Goal: Transaction & Acquisition: Book appointment/travel/reservation

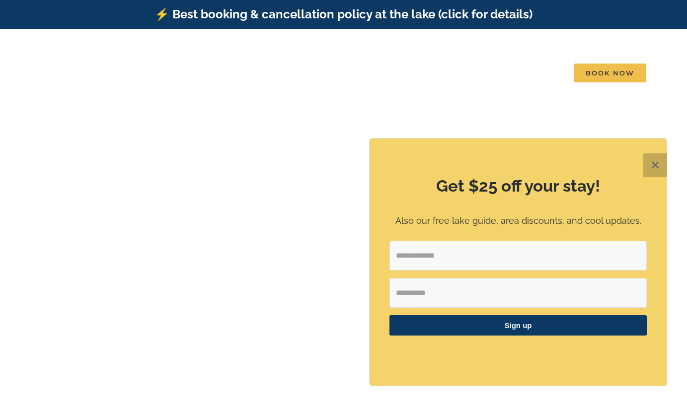
click at [657, 170] on button "✕" at bounding box center [655, 165] width 24 height 24
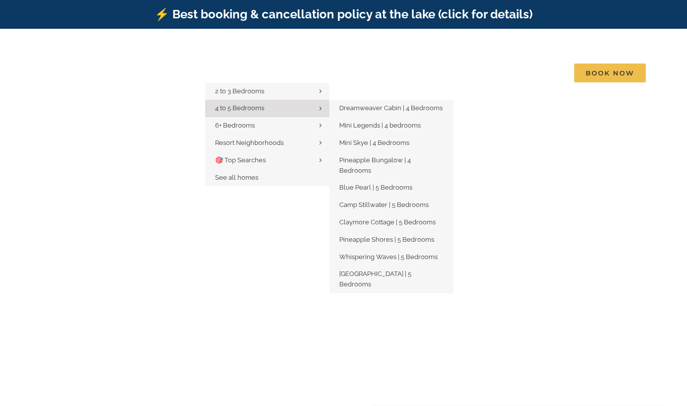
click at [251, 100] on link "4 to 5 Bedrooms" at bounding box center [267, 108] width 124 height 17
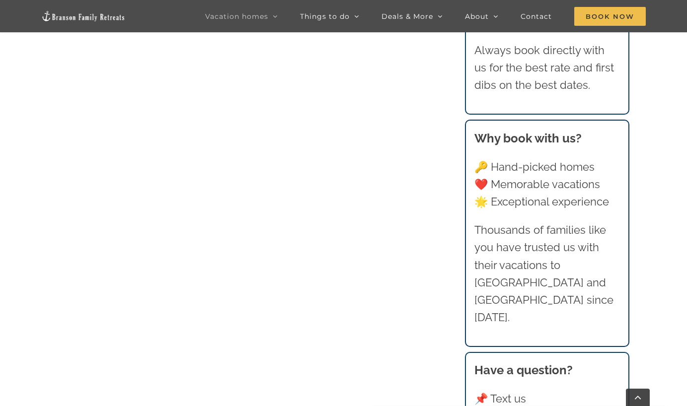
scroll to position [893, 0]
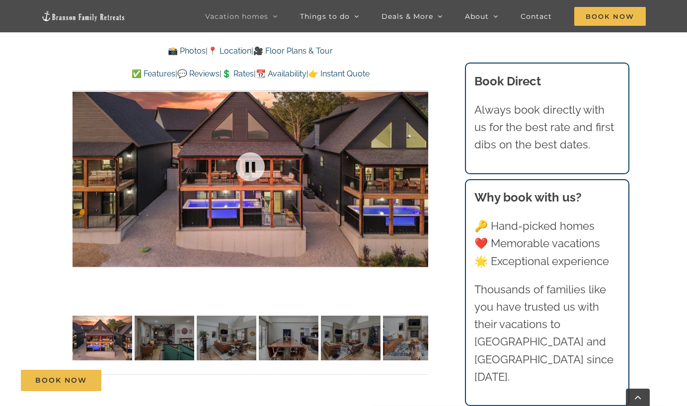
scroll to position [735, 0]
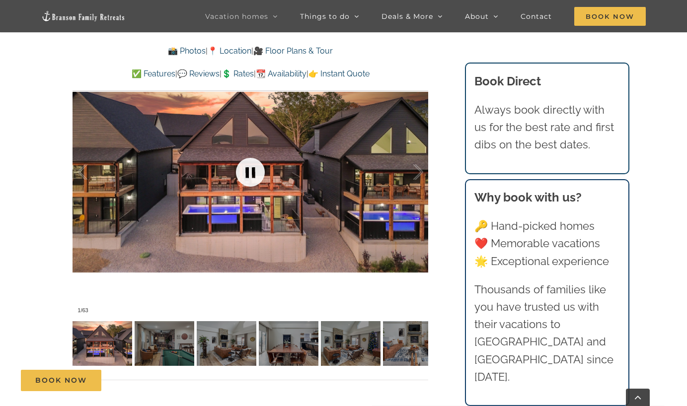
click at [242, 170] on link at bounding box center [250, 172] width 40 height 40
click at [250, 179] on link at bounding box center [250, 172] width 40 height 40
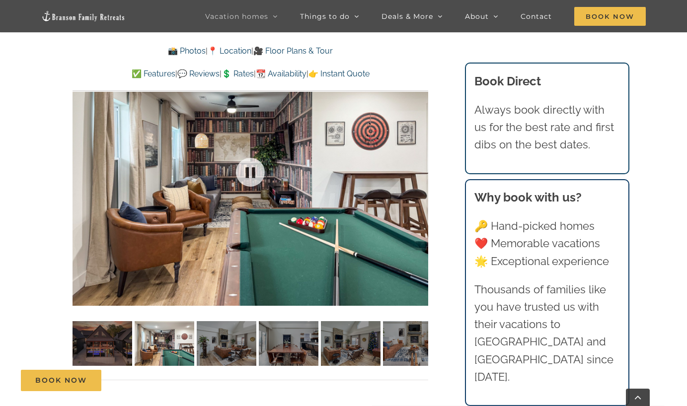
click at [417, 171] on div at bounding box center [251, 172] width 356 height 292
click at [419, 173] on div at bounding box center [407, 173] width 31 height 62
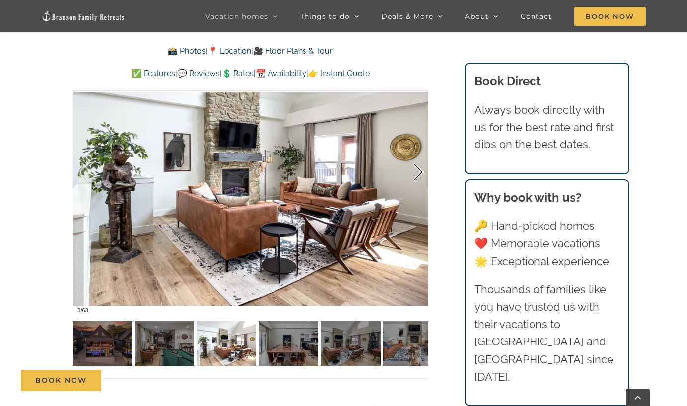
click at [419, 173] on div at bounding box center [407, 173] width 31 height 62
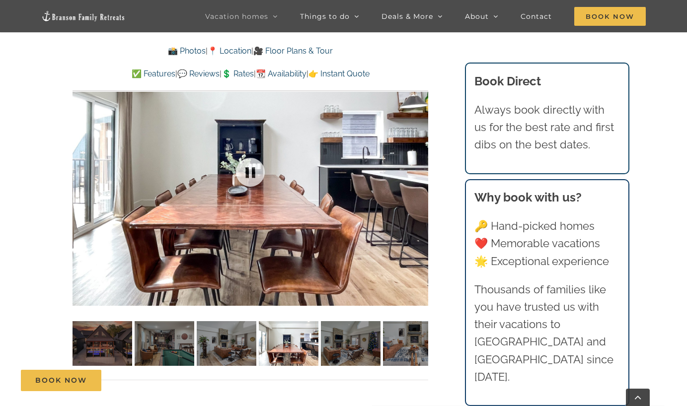
click at [419, 173] on div at bounding box center [251, 172] width 356 height 292
click at [419, 168] on div at bounding box center [407, 173] width 31 height 62
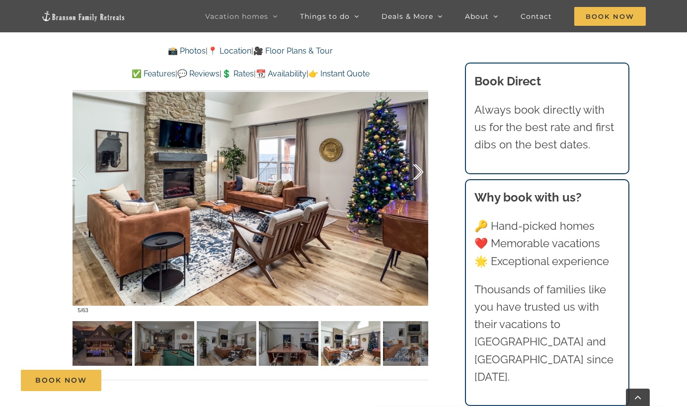
click at [419, 168] on div at bounding box center [407, 173] width 31 height 62
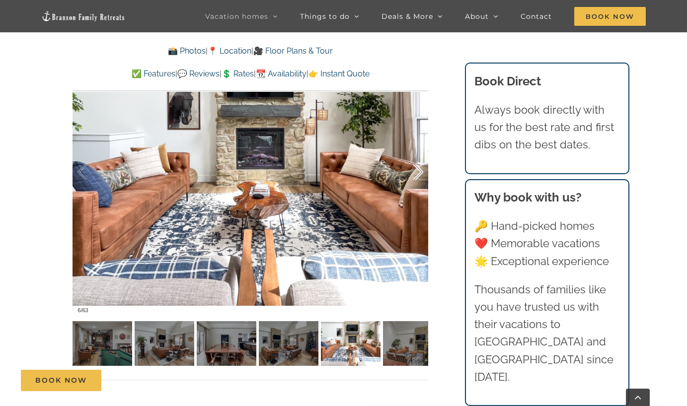
click at [419, 168] on div at bounding box center [407, 173] width 31 height 62
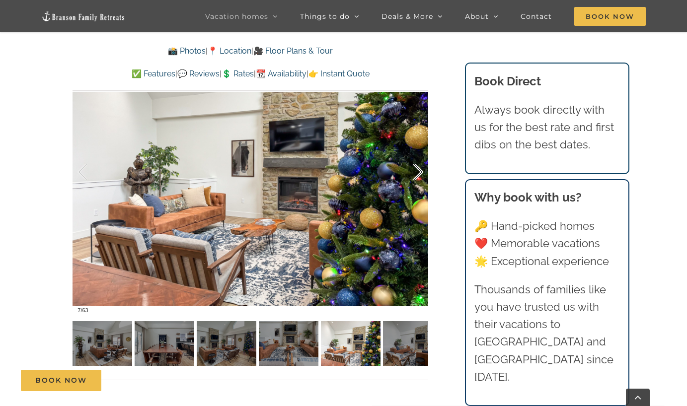
click at [419, 168] on div at bounding box center [407, 173] width 31 height 62
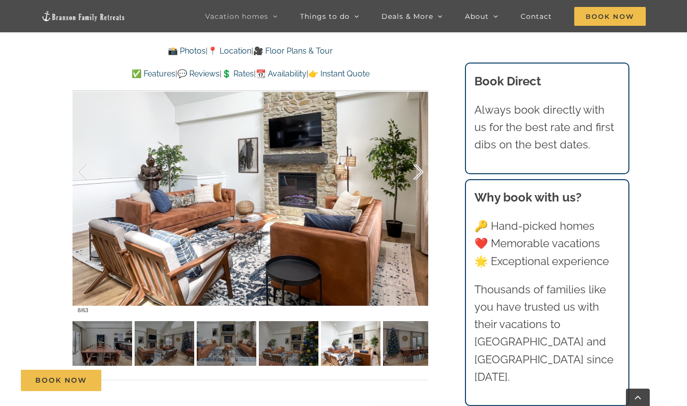
click at [419, 168] on div at bounding box center [407, 173] width 31 height 62
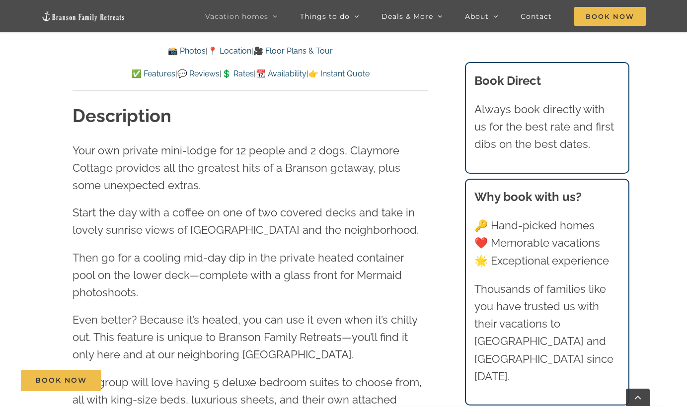
scroll to position [1051, 0]
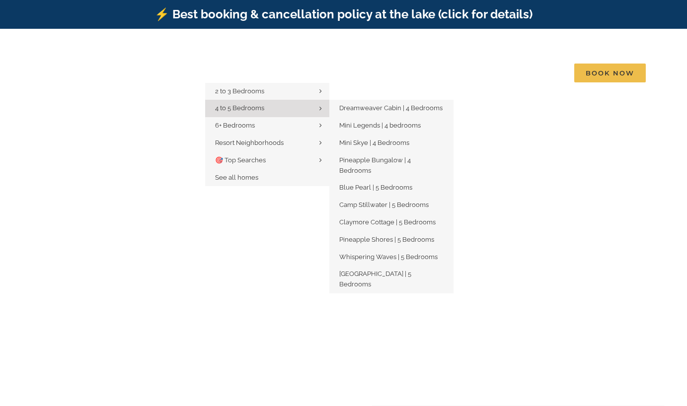
click at [241, 100] on link "4 to 5 Bedrooms" at bounding box center [267, 108] width 124 height 17
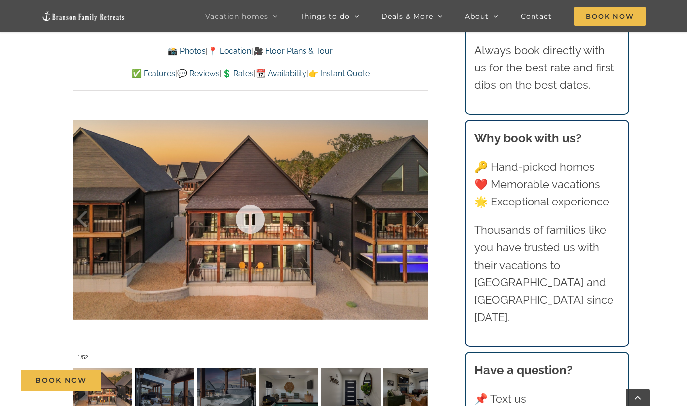
scroll to position [646, 0]
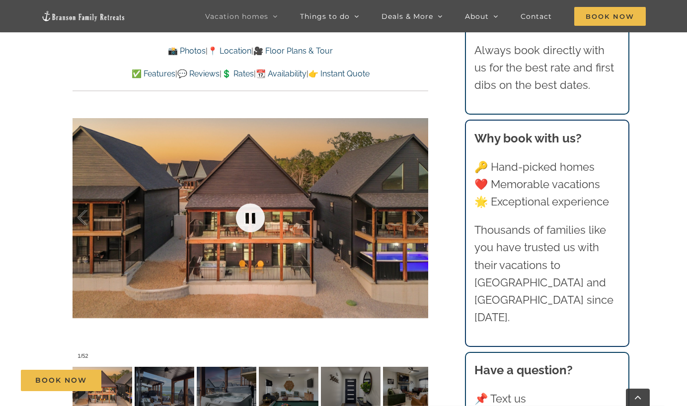
click at [246, 215] on link at bounding box center [250, 218] width 40 height 40
click at [237, 219] on link at bounding box center [250, 218] width 40 height 40
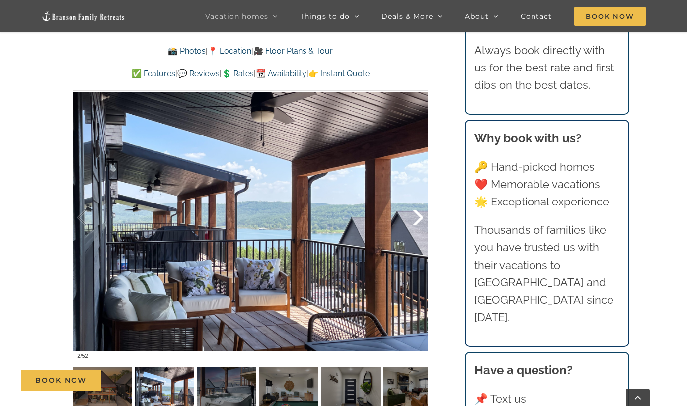
click at [416, 210] on div at bounding box center [407, 218] width 31 height 62
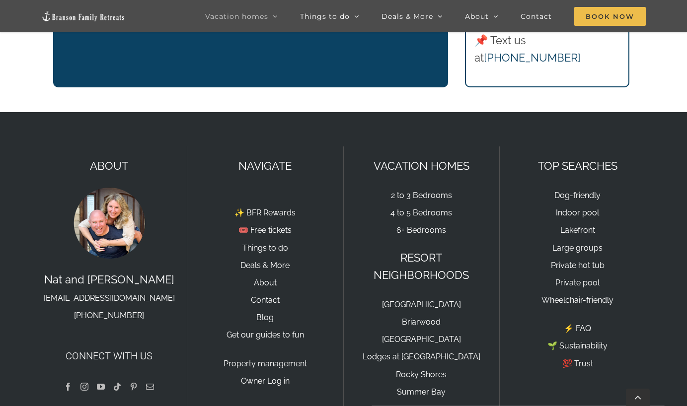
scroll to position [1875, 0]
